Goal: Navigation & Orientation: Find specific page/section

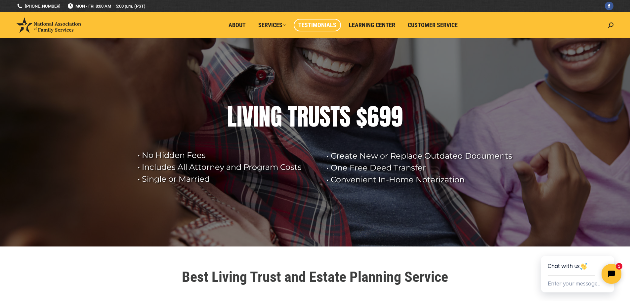
click at [316, 26] on span "Testimonials" at bounding box center [317, 25] width 38 height 7
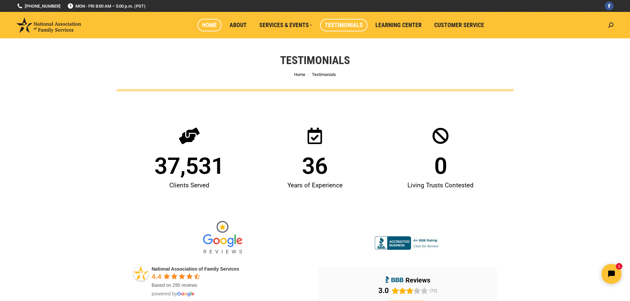
click at [217, 24] on span "Home" at bounding box center [209, 25] width 15 height 7
